Goal: Feedback & Contribution: Submit feedback/report problem

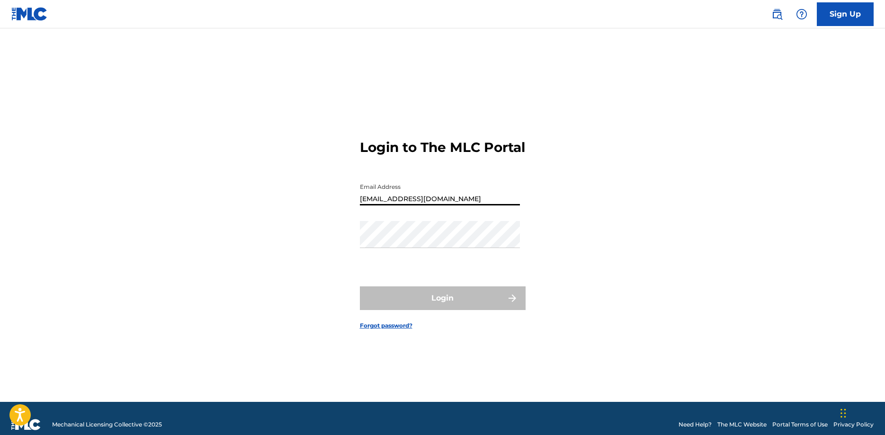
type input "[EMAIL_ADDRESS][DOMAIN_NAME]"
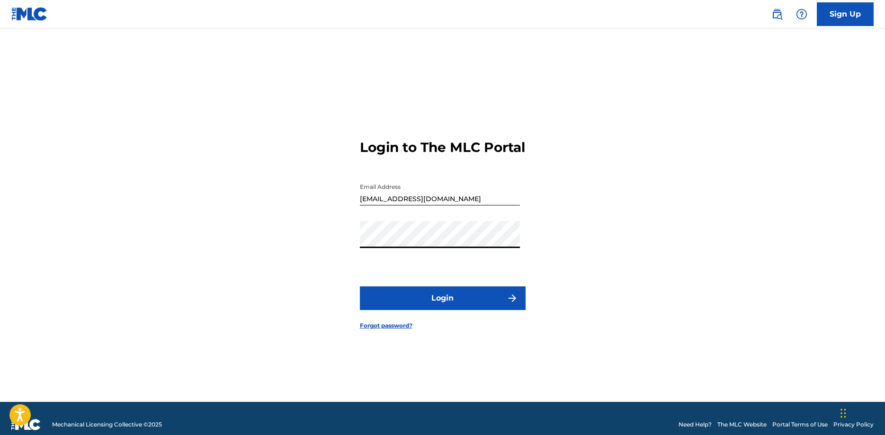
click at [360, 286] on button "Login" at bounding box center [443, 298] width 166 height 24
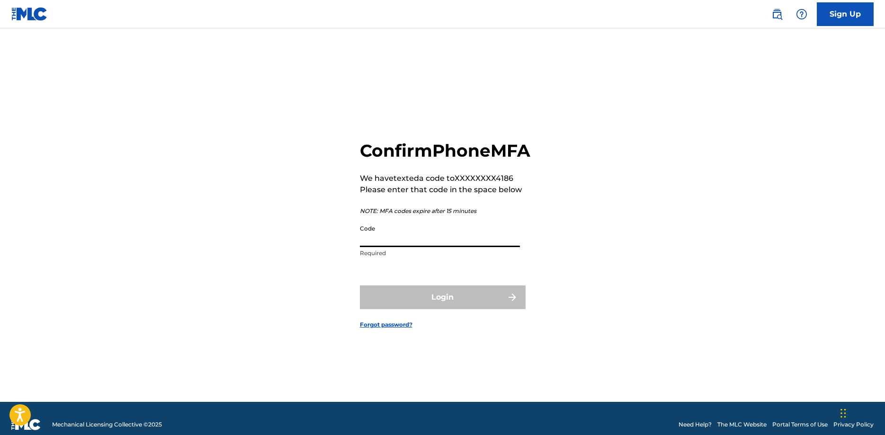
click at [415, 246] on input "Code" at bounding box center [440, 233] width 160 height 27
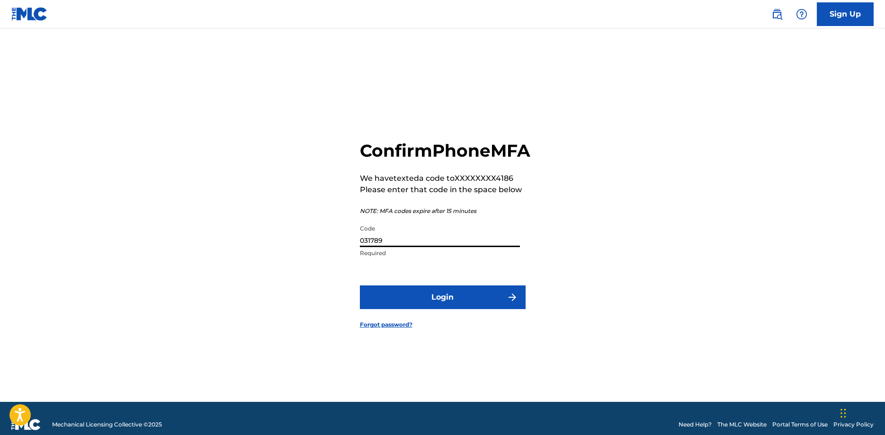
type input "031789"
click at [411, 303] on button "Login" at bounding box center [443, 297] width 166 height 24
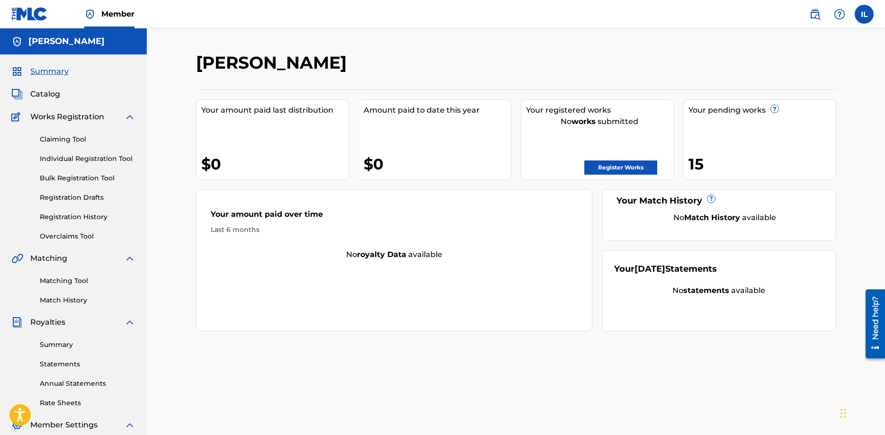
click at [88, 221] on link "Registration History" at bounding box center [88, 217] width 96 height 10
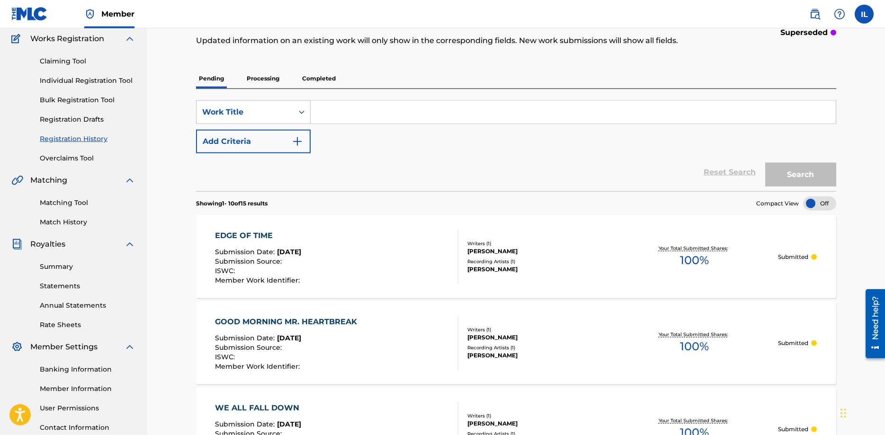
scroll to position [97, 0]
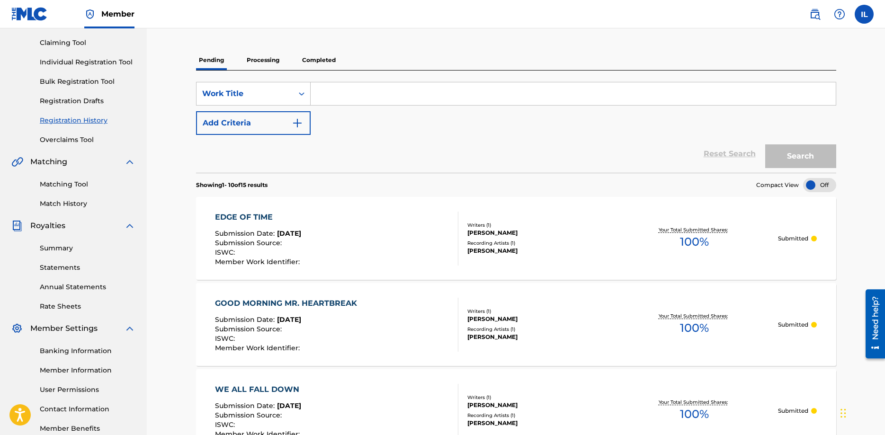
click at [379, 244] on div "EDGE OF TIME Submission Date : Aug 20, 2025 Submission Source : ISWC : Member W…" at bounding box center [336, 239] width 243 height 54
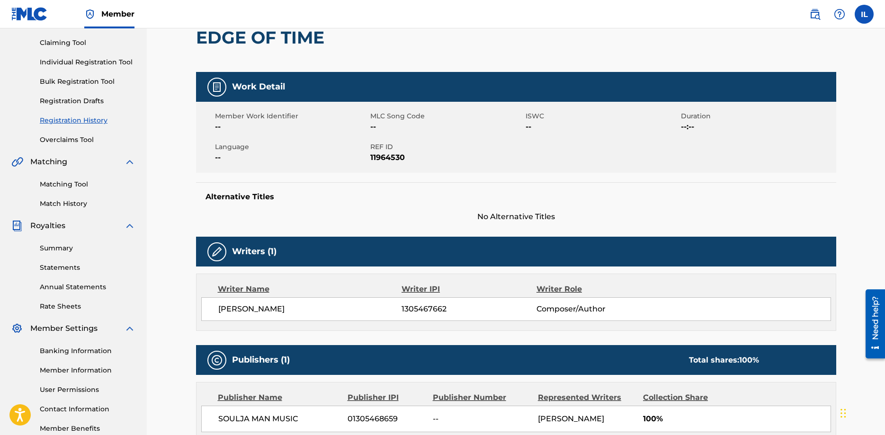
scroll to position [293, 0]
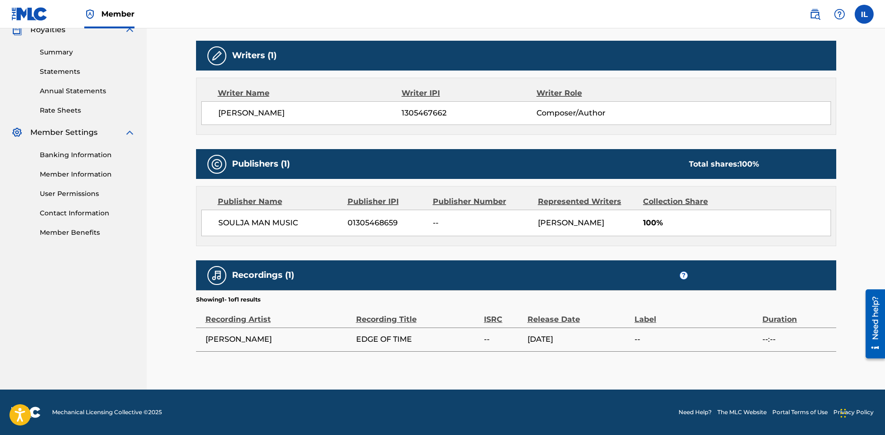
click at [842, 13] on img at bounding box center [839, 14] width 11 height 11
click at [813, 9] on img at bounding box center [814, 14] width 11 height 11
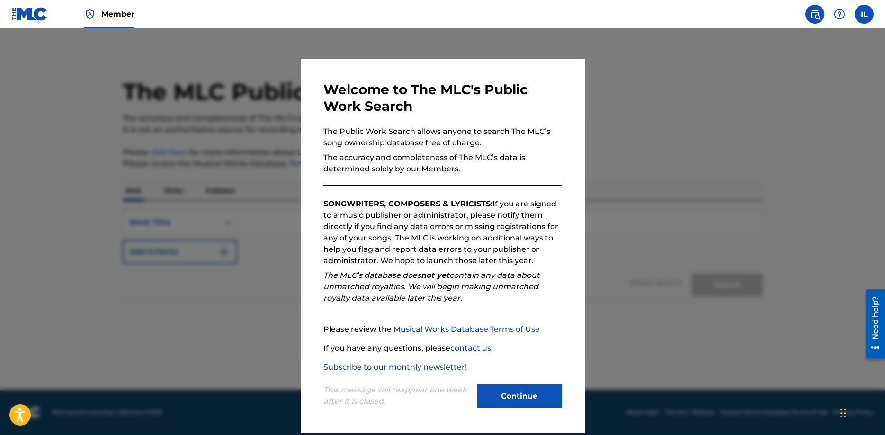
click at [525, 391] on button "Continue" at bounding box center [519, 396] width 85 height 24
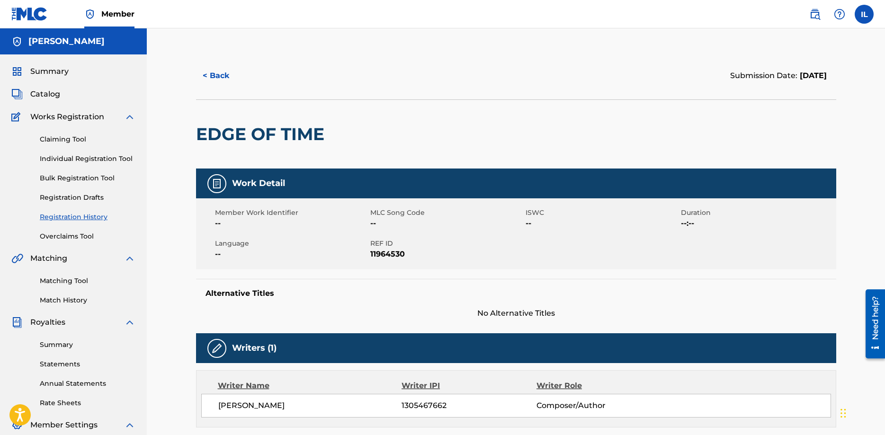
click at [64, 215] on link "Registration History" at bounding box center [88, 217] width 96 height 10
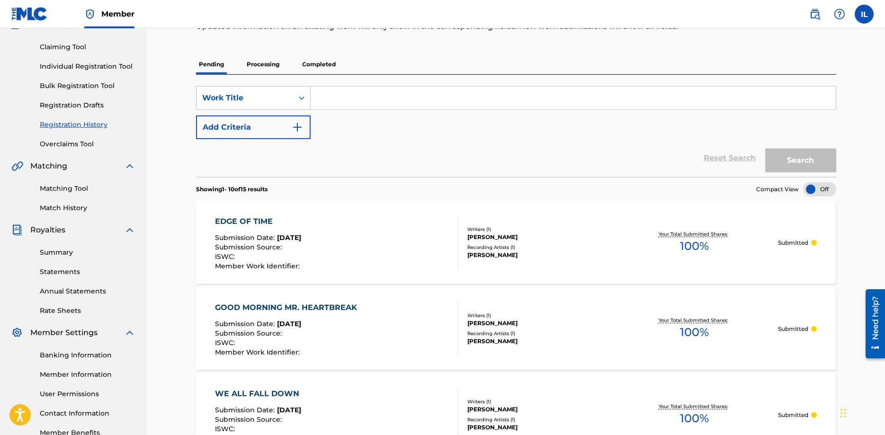
scroll to position [97, 0]
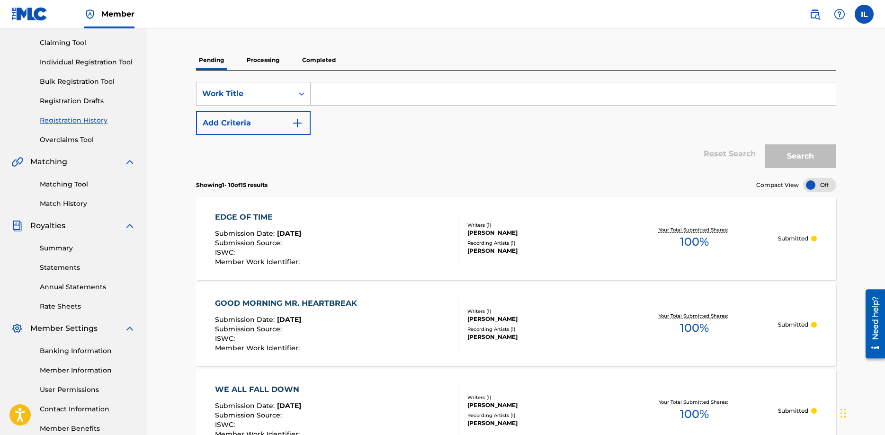
click at [273, 250] on div "ISWC :" at bounding box center [258, 253] width 87 height 9
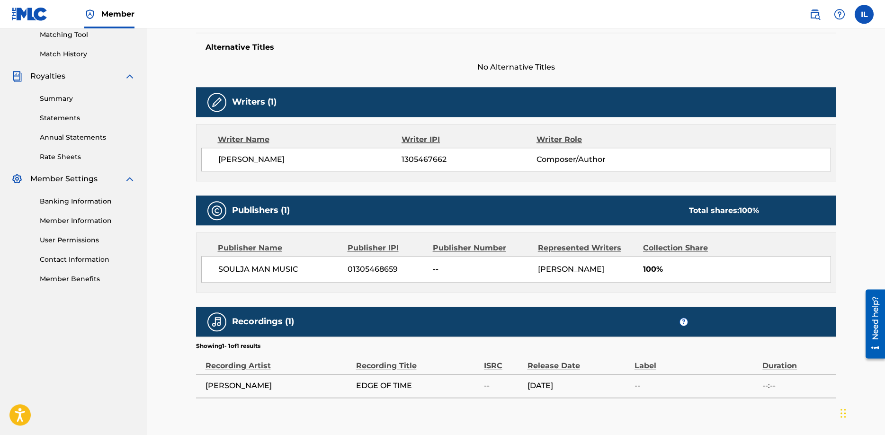
scroll to position [244, 0]
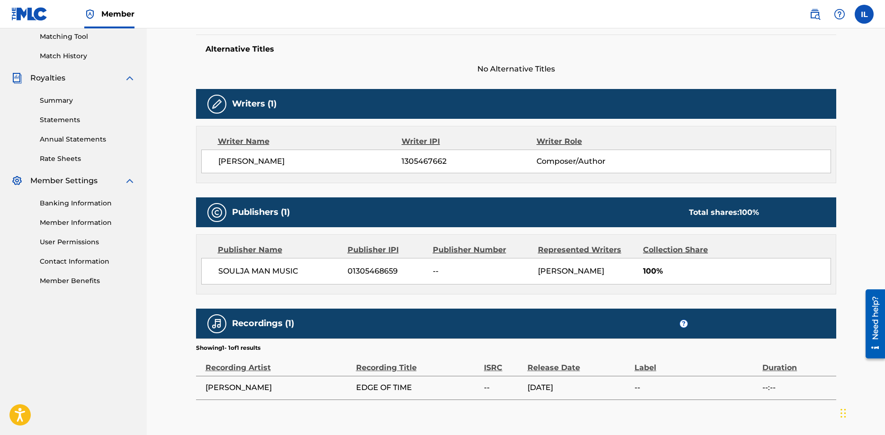
click at [457, 252] on div "Publisher Number" at bounding box center [482, 249] width 98 height 11
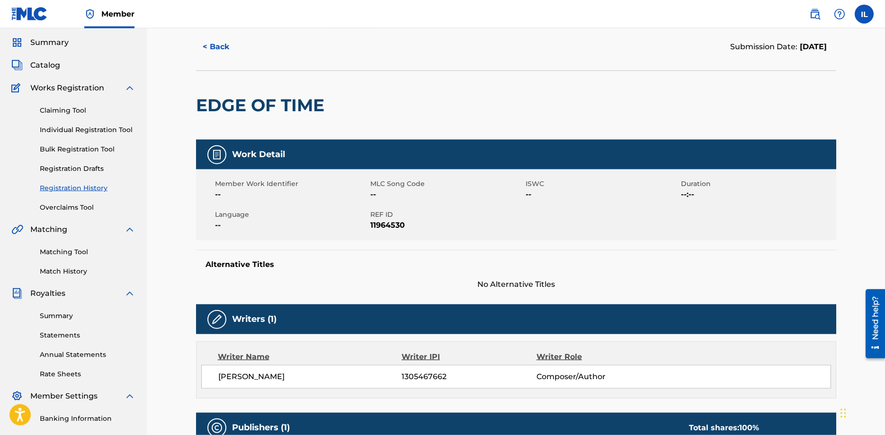
scroll to position [0, 0]
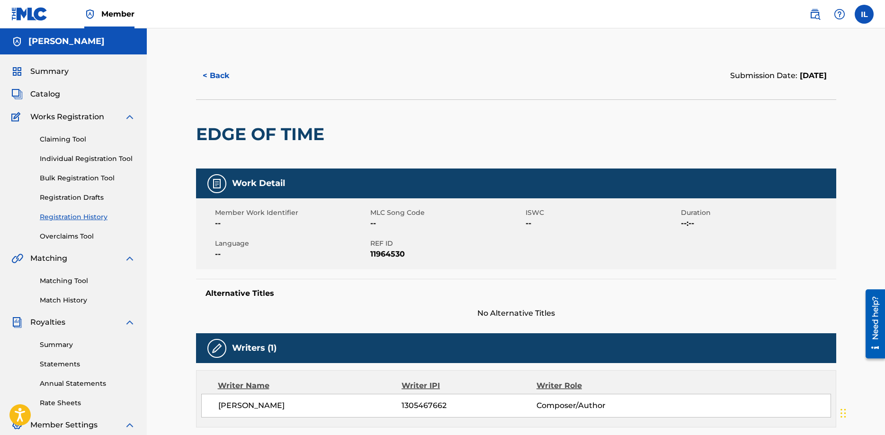
click at [36, 93] on span "Catalog" at bounding box center [45, 94] width 30 height 11
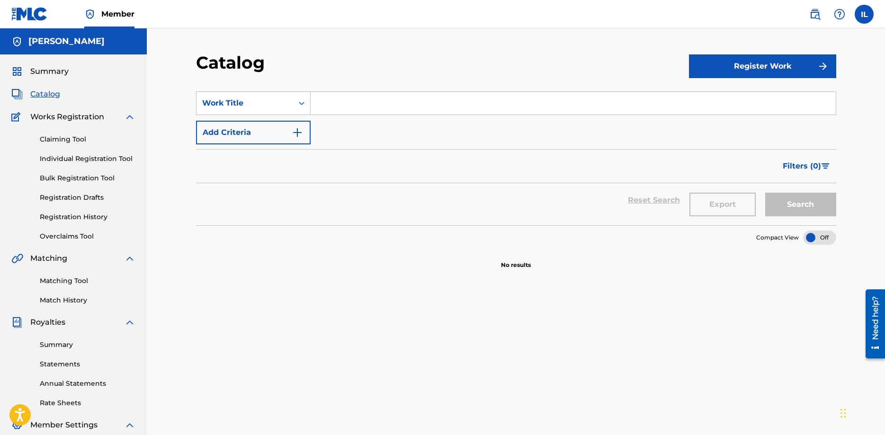
click at [121, 13] on span "Member" at bounding box center [117, 14] width 33 height 11
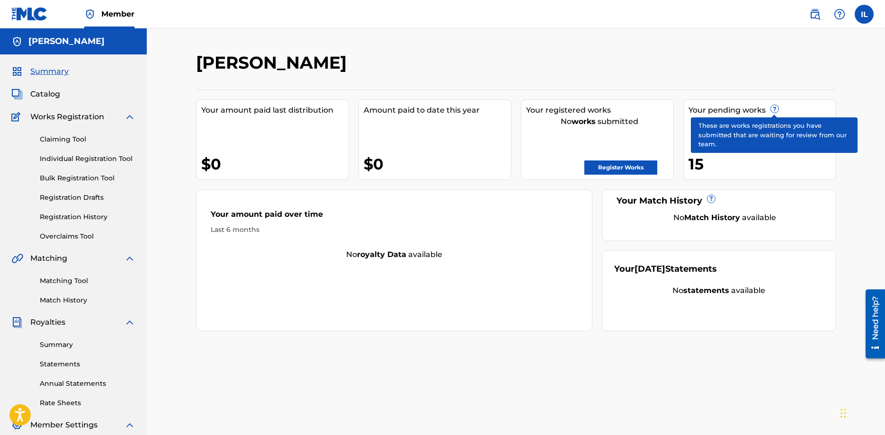
click at [772, 107] on span "?" at bounding box center [775, 109] width 8 height 8
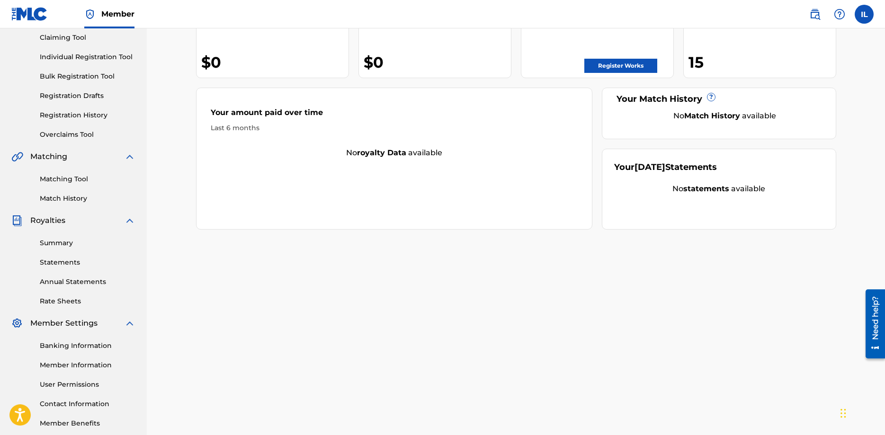
scroll to position [152, 0]
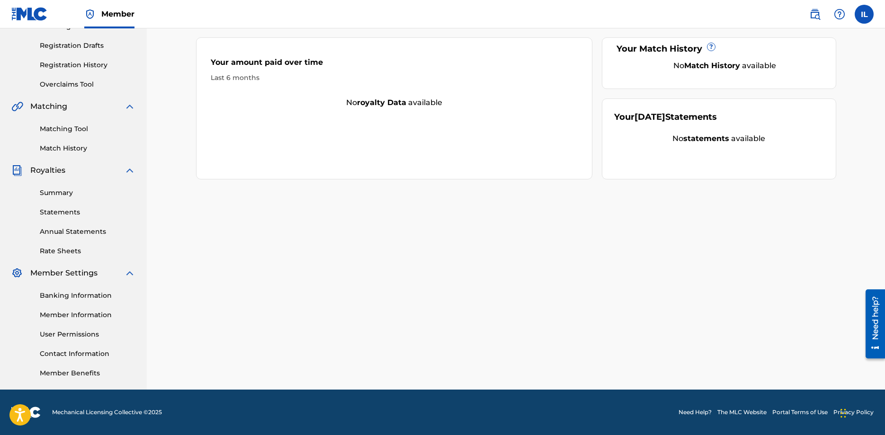
click at [91, 354] on link "Contact Information" at bounding box center [88, 354] width 96 height 10
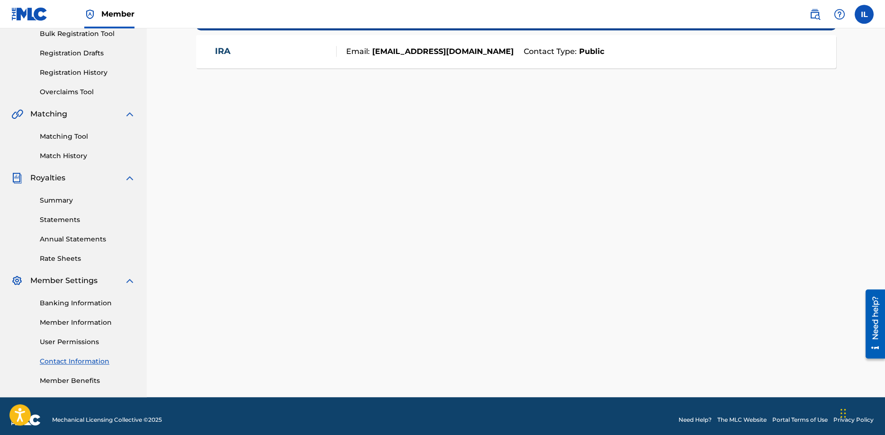
scroll to position [152, 0]
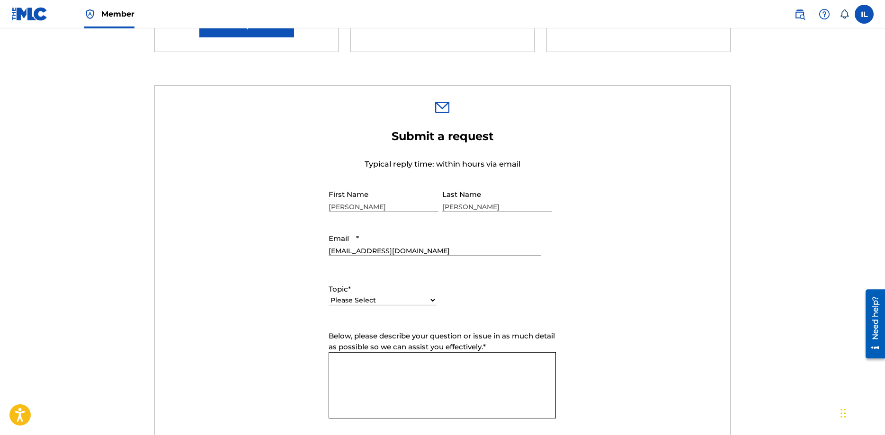
scroll to position [241, 0]
click at [329, 295] on select "Please Select I need help with my account I need help with managing my catalog …" at bounding box center [383, 300] width 108 height 10
select select "I need help with my account"
click option "I need help with my account" at bounding box center [0, 0] width 0 height 0
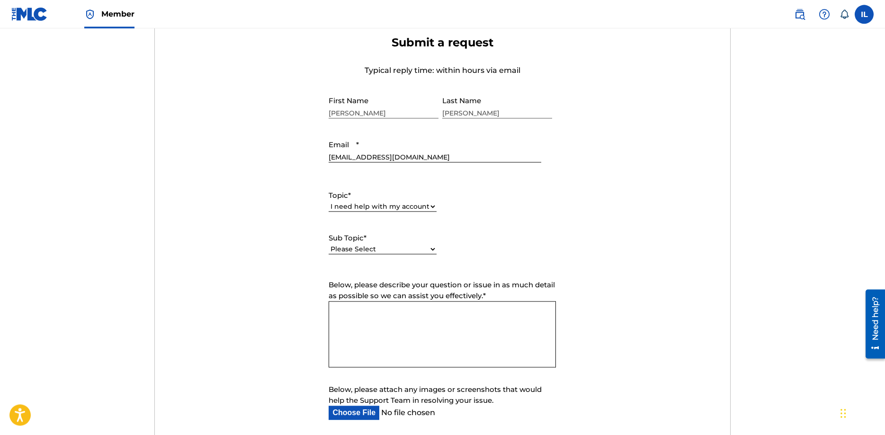
scroll to position [338, 0]
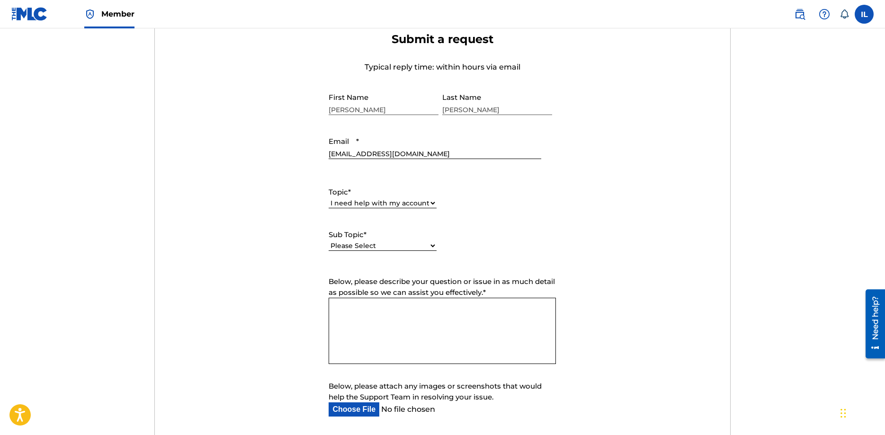
click at [342, 304] on textarea "Below, please describe your question or issue in as much detail as possible so …" at bounding box center [442, 331] width 227 height 66
click at [331, 307] on textarea "I just registered 15 song using my ASCAP Publisher IPI number." at bounding box center [442, 331] width 227 height 66
click at [551, 320] on textarea "I am self published and also the composer of all my works. I just registered 15…" at bounding box center [442, 331] width 227 height 66
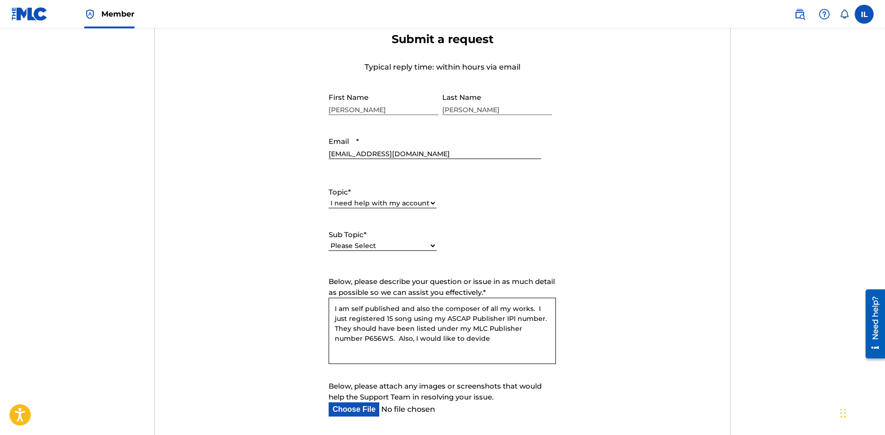
click at [443, 338] on textarea "I am self published and also the composer of all my works. I just registered 15…" at bounding box center [442, 331] width 227 height 66
click at [472, 335] on textarea "I am self published and also the composer of all my works. I just registered 15…" at bounding box center [442, 331] width 227 height 66
click at [337, 347] on textarea "I am self published and also the composer of all my works. I just registered 15…" at bounding box center [442, 331] width 227 height 66
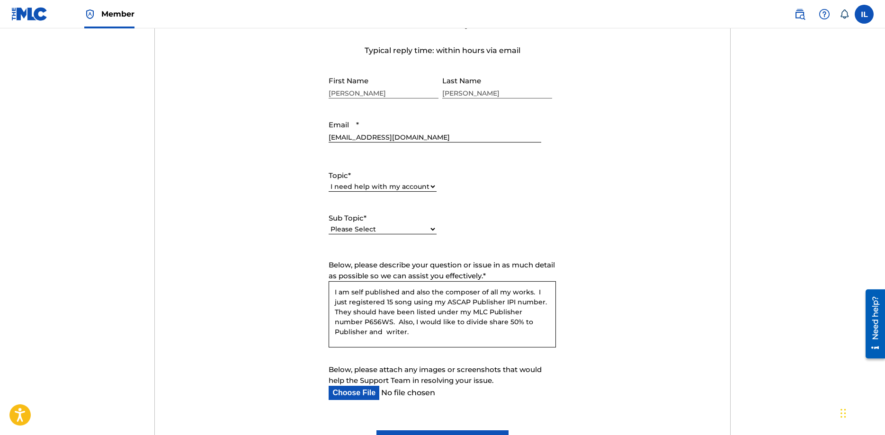
scroll to position [338, 0]
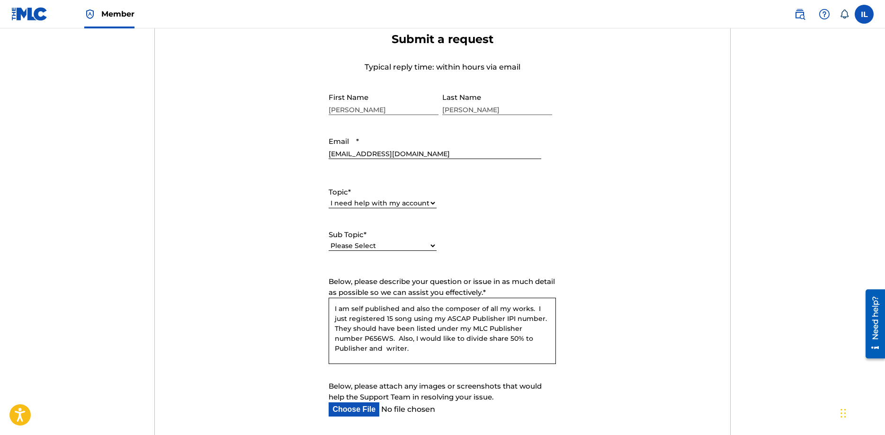
click at [540, 304] on textarea "I am self published and also the composer of all my works. I just registered 15…" at bounding box center [442, 331] width 227 height 66
click at [409, 339] on textarea "I am self published and also the composer of all my works. I just registered 15…" at bounding box center [442, 331] width 227 height 66
click at [462, 346] on textarea "I am self published and also the composer of all my works. I just registered 15…" at bounding box center [442, 331] width 227 height 66
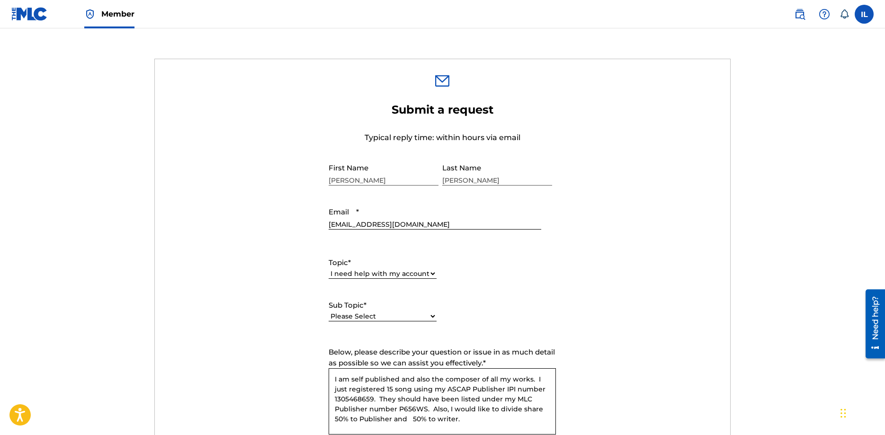
scroll to position [290, 0]
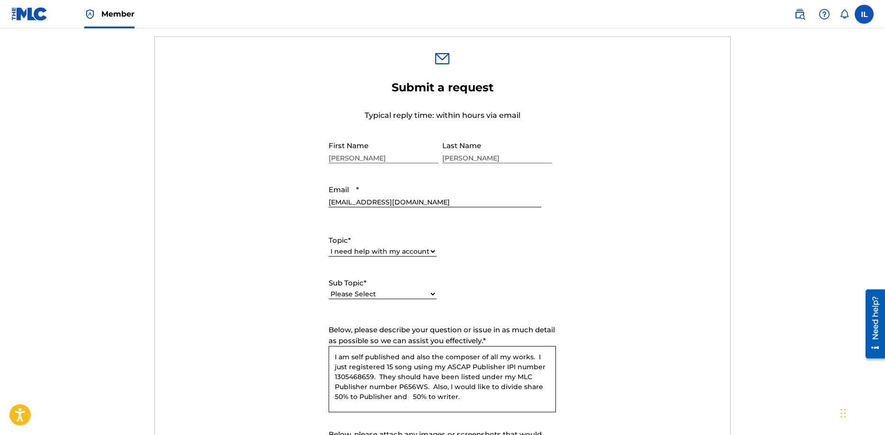
type textarea "I am self published and also the composer of all my works. I just registered 15…"
click at [329, 289] on select "Please Select I need help with my user account I can't log in to my user accoun…" at bounding box center [383, 294] width 108 height 10
select select "I need help with my user account"
click option "I need help with my user account" at bounding box center [0, 0] width 0 height 0
click at [329, 289] on select "Please Select I need help with my user account I can't log in to my user accoun…" at bounding box center [383, 294] width 108 height 10
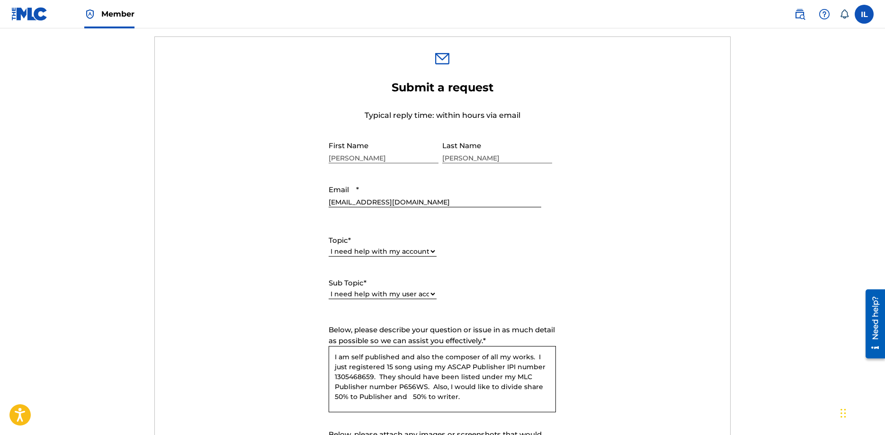
click at [429, 294] on select "Please Select I need help with my user account I can't log in to my user accoun…" at bounding box center [383, 294] width 108 height 10
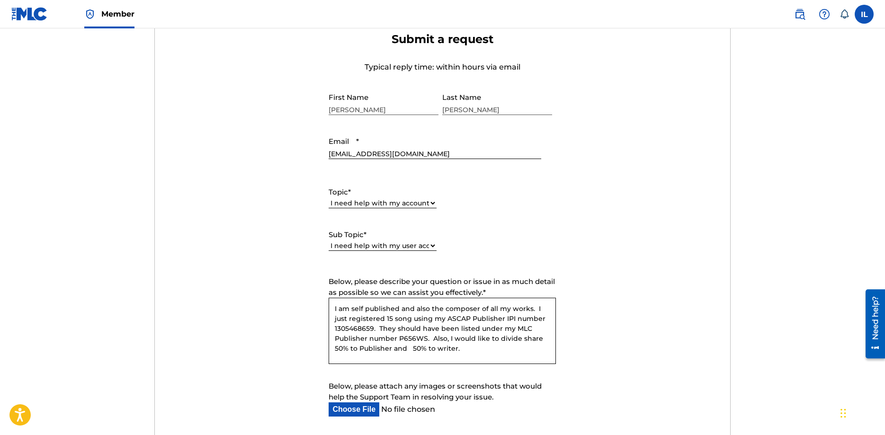
scroll to position [36, 0]
click at [344, 328] on textarea "I am self published and also the composer of all my works. I just registered 15…" at bounding box center [442, 331] width 227 height 66
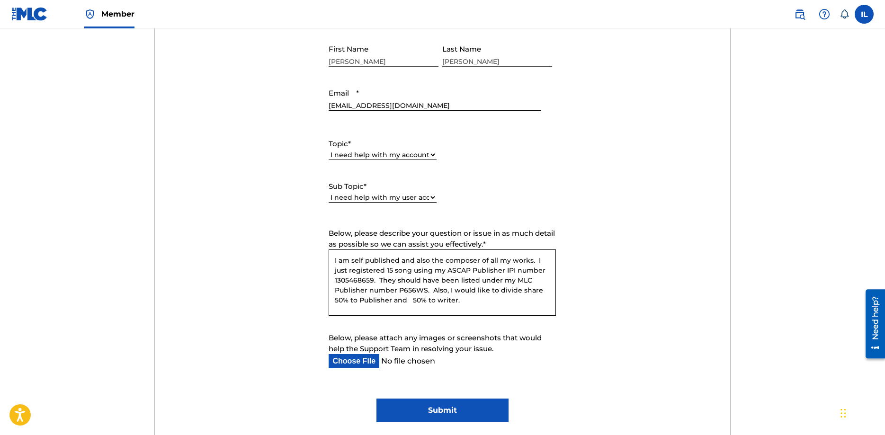
scroll to position [0, 0]
click at [408, 267] on textarea "I am self published and also the composer of all my works. I just registered 15…" at bounding box center [442, 282] width 227 height 66
click at [459, 305] on textarea "I am self published and also the composer of all my works. I just registered 15…" at bounding box center [442, 282] width 227 height 66
click at [344, 314] on textarea "I am self published and also the composer of all my works. I just registered 15…" at bounding box center [442, 282] width 227 height 66
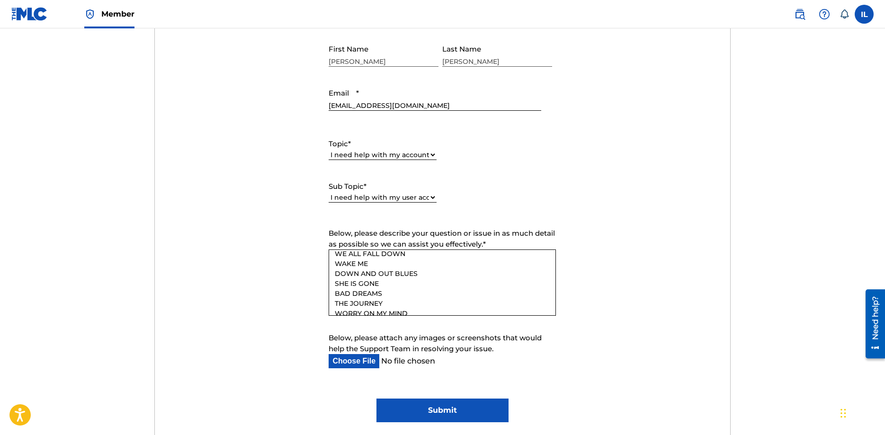
scroll to position [0, 0]
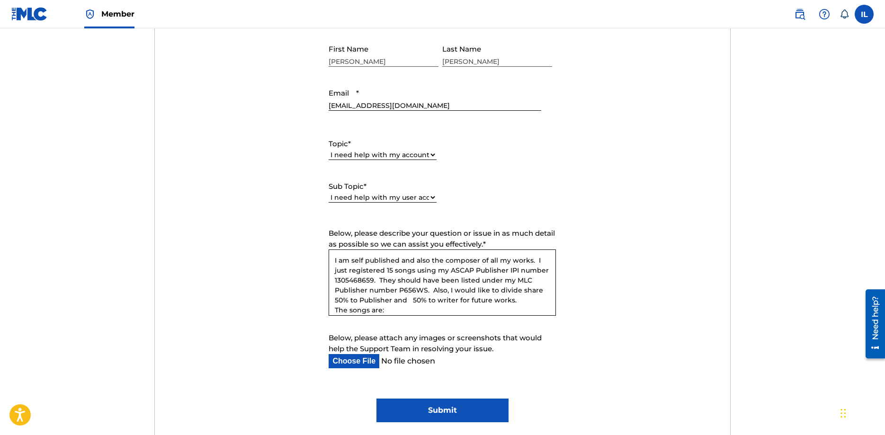
click at [505, 269] on textarea "I am self published and also the composer of all my works. I just registered 15…" at bounding box center [442, 282] width 227 height 66
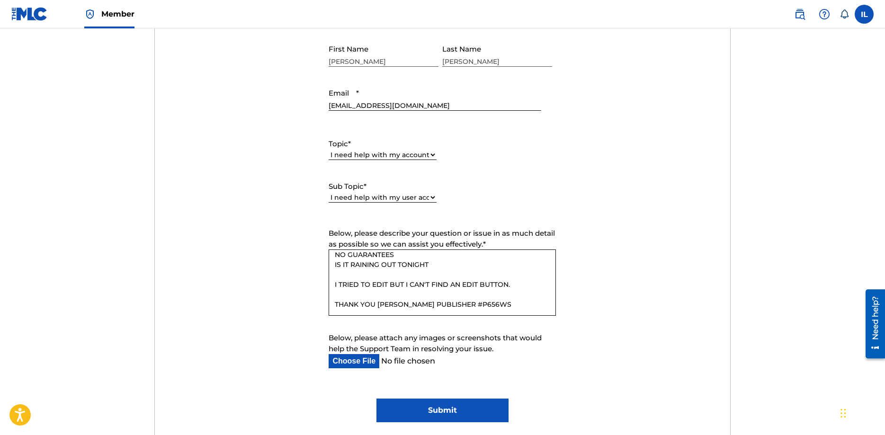
scroll to position [203, 0]
click at [378, 304] on textarea "I am self published and also the composer of all my works. I just registered 15…" at bounding box center [442, 282] width 227 height 66
type textarea "I am self published and also the composer of all my works. I just registered 15…"
click at [426, 413] on input "Submit" at bounding box center [442, 411] width 132 height 24
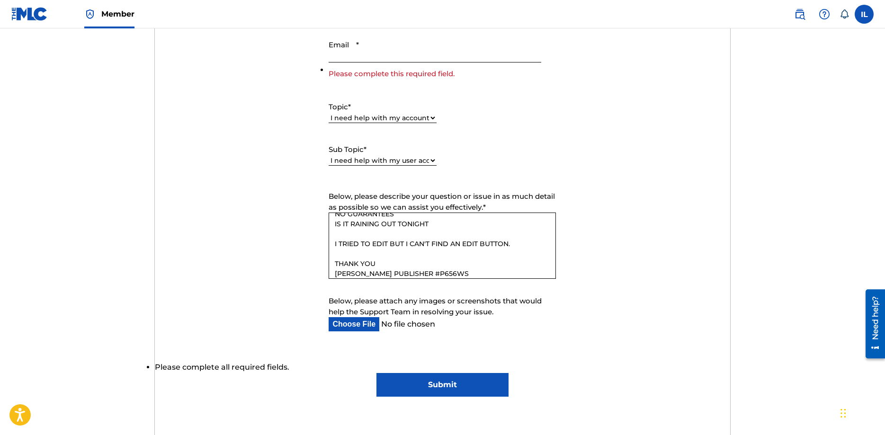
scroll to position [483, 0]
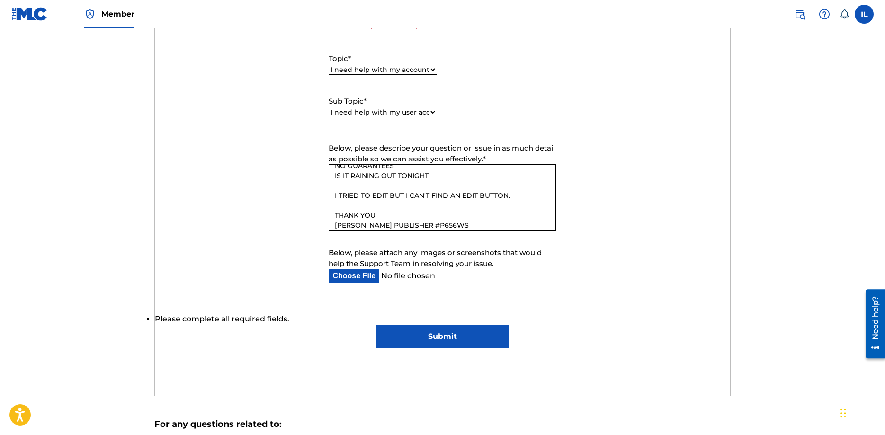
click at [427, 337] on input "Submit" at bounding box center [442, 337] width 132 height 24
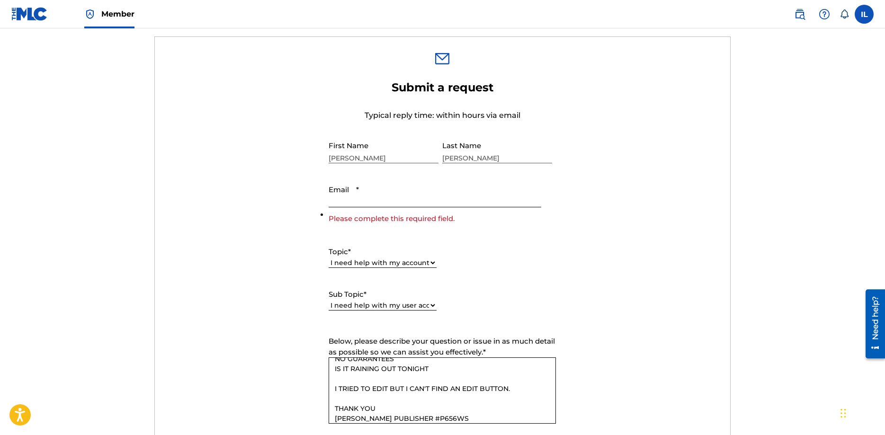
scroll to position [241, 0]
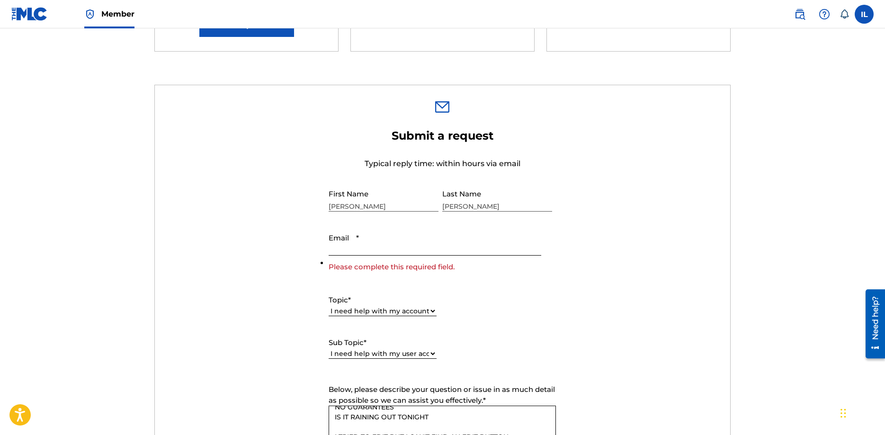
click at [351, 244] on input "Email *" at bounding box center [435, 242] width 212 height 27
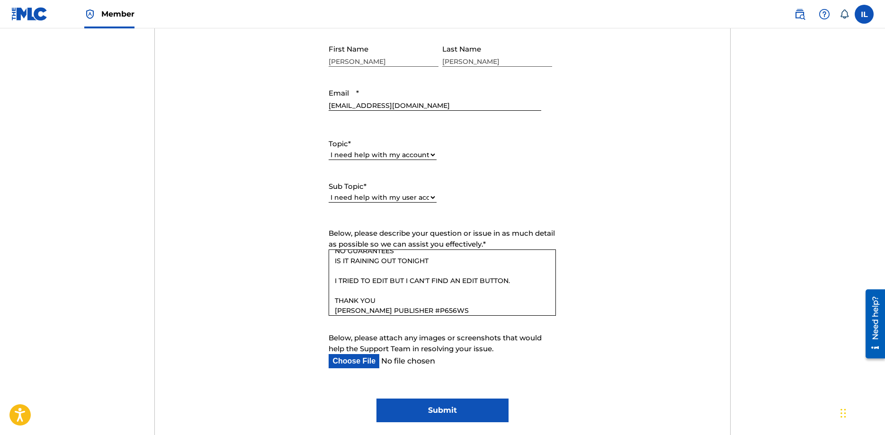
scroll to position [259, 0]
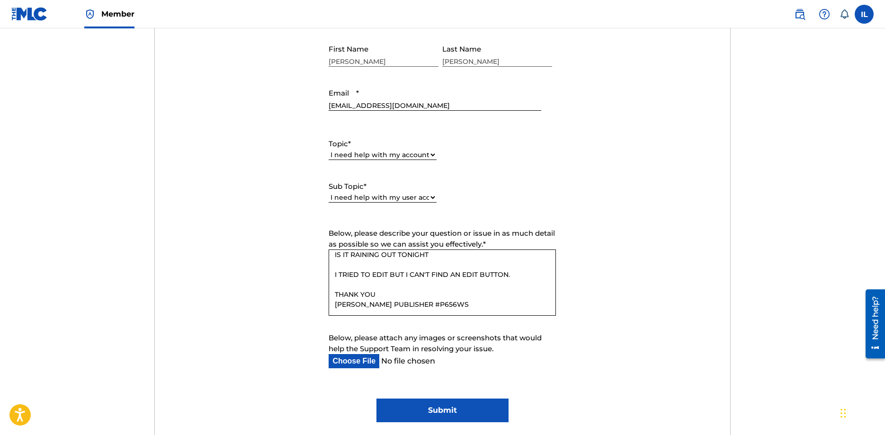
type input "[EMAIL_ADDRESS][DOMAIN_NAME]"
click at [424, 409] on input "Submit" at bounding box center [442, 411] width 132 height 24
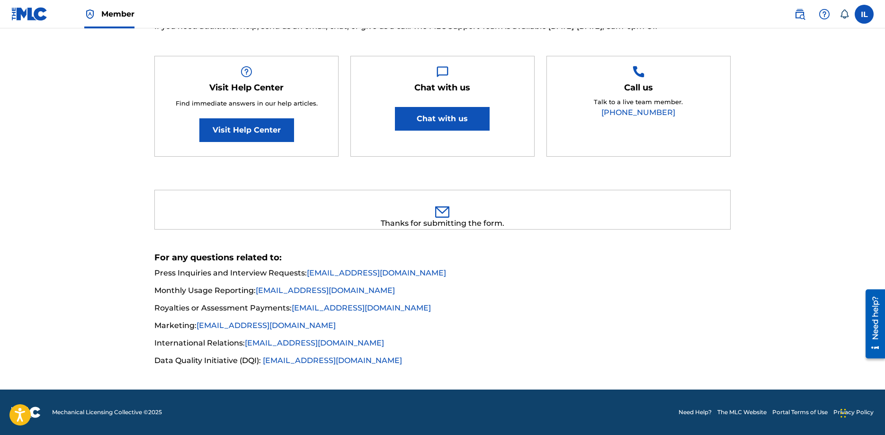
scroll to position [0, 0]
